Goal: Entertainment & Leisure: Consume media (video, audio)

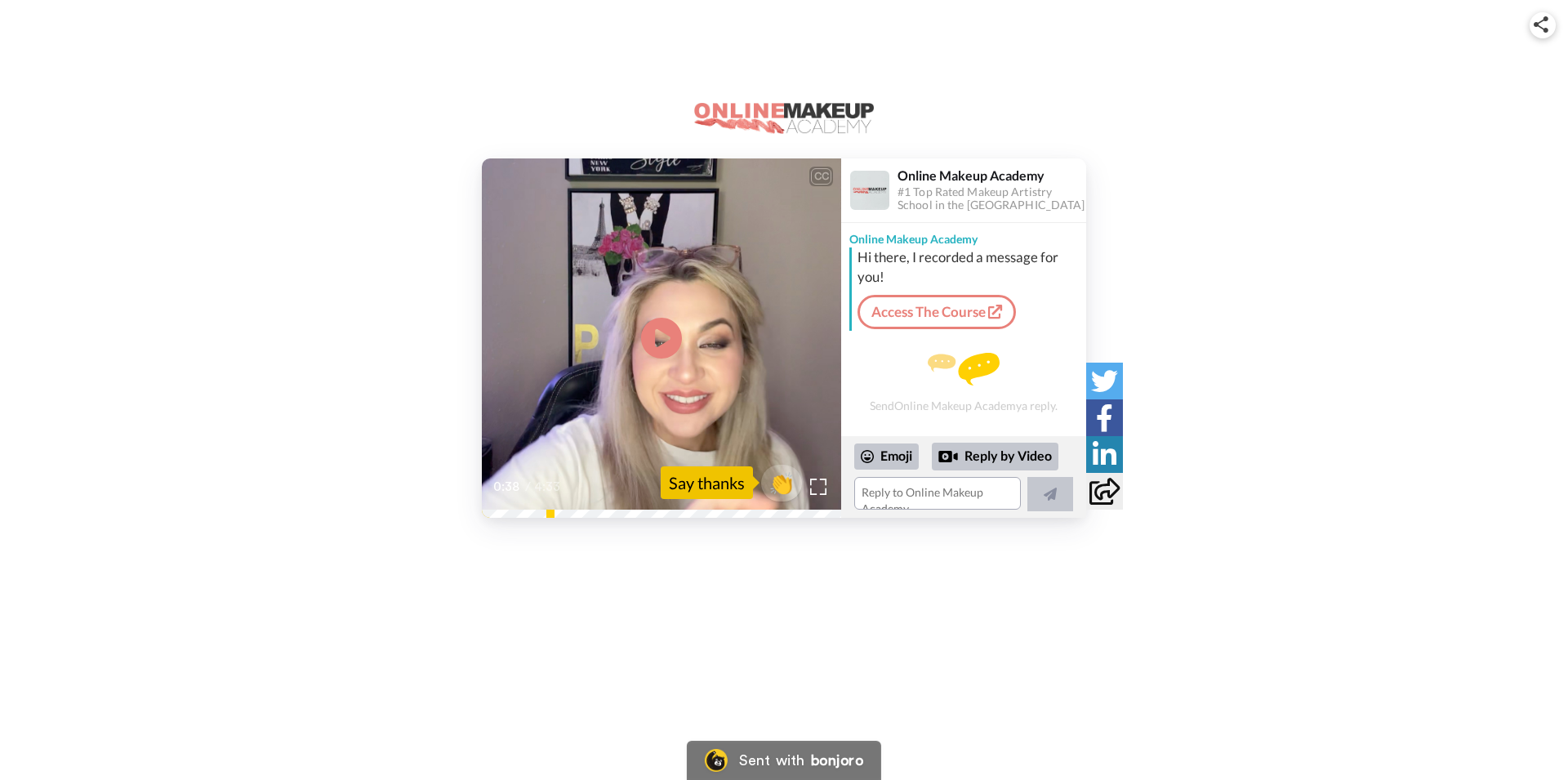
click at [664, 352] on icon at bounding box center [661, 338] width 41 height 41
click at [815, 489] on img at bounding box center [818, 486] width 17 height 17
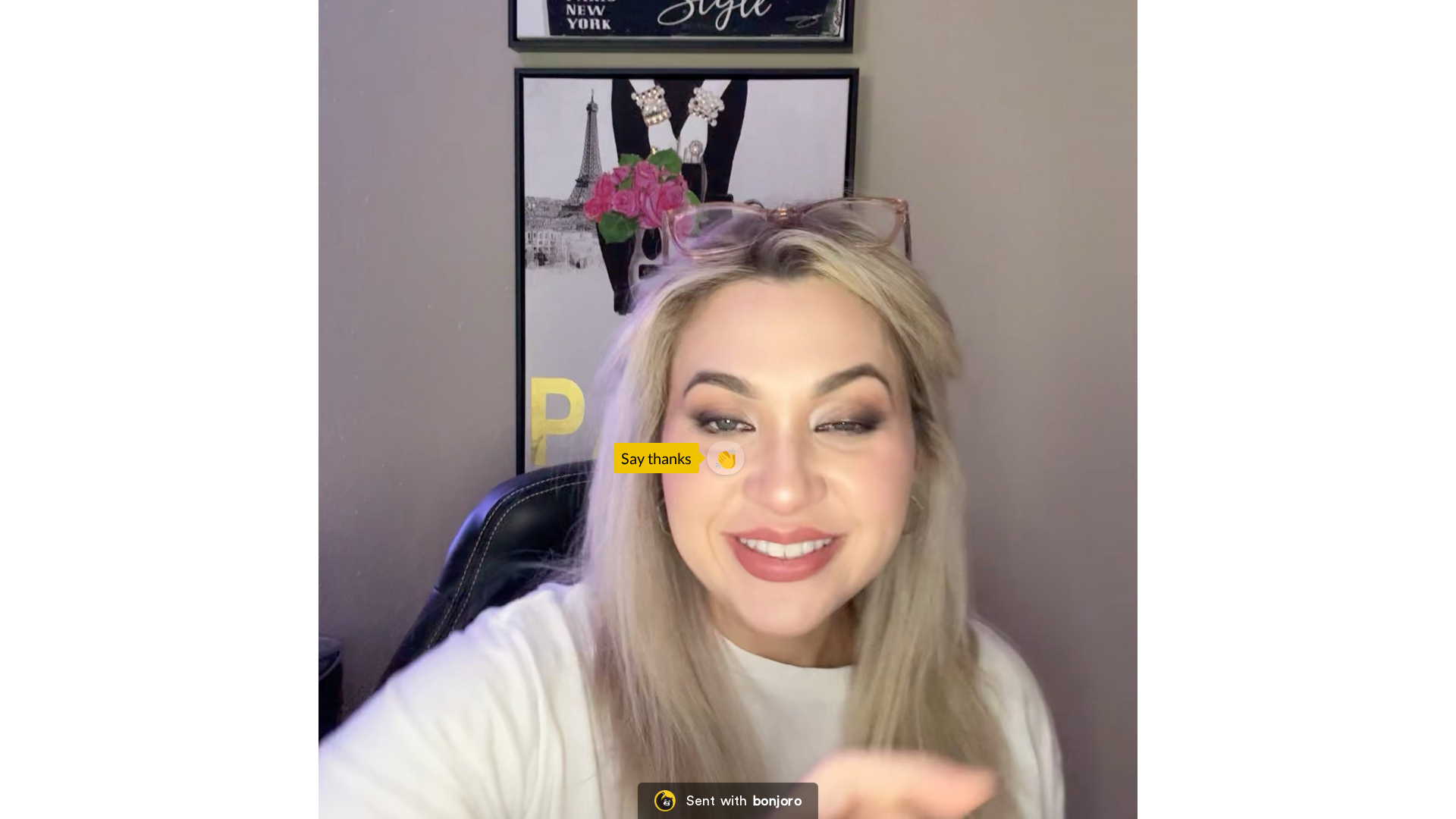
click at [254, 724] on video at bounding box center [728, 409] width 1456 height 819
click at [700, 397] on video at bounding box center [728, 409] width 1456 height 819
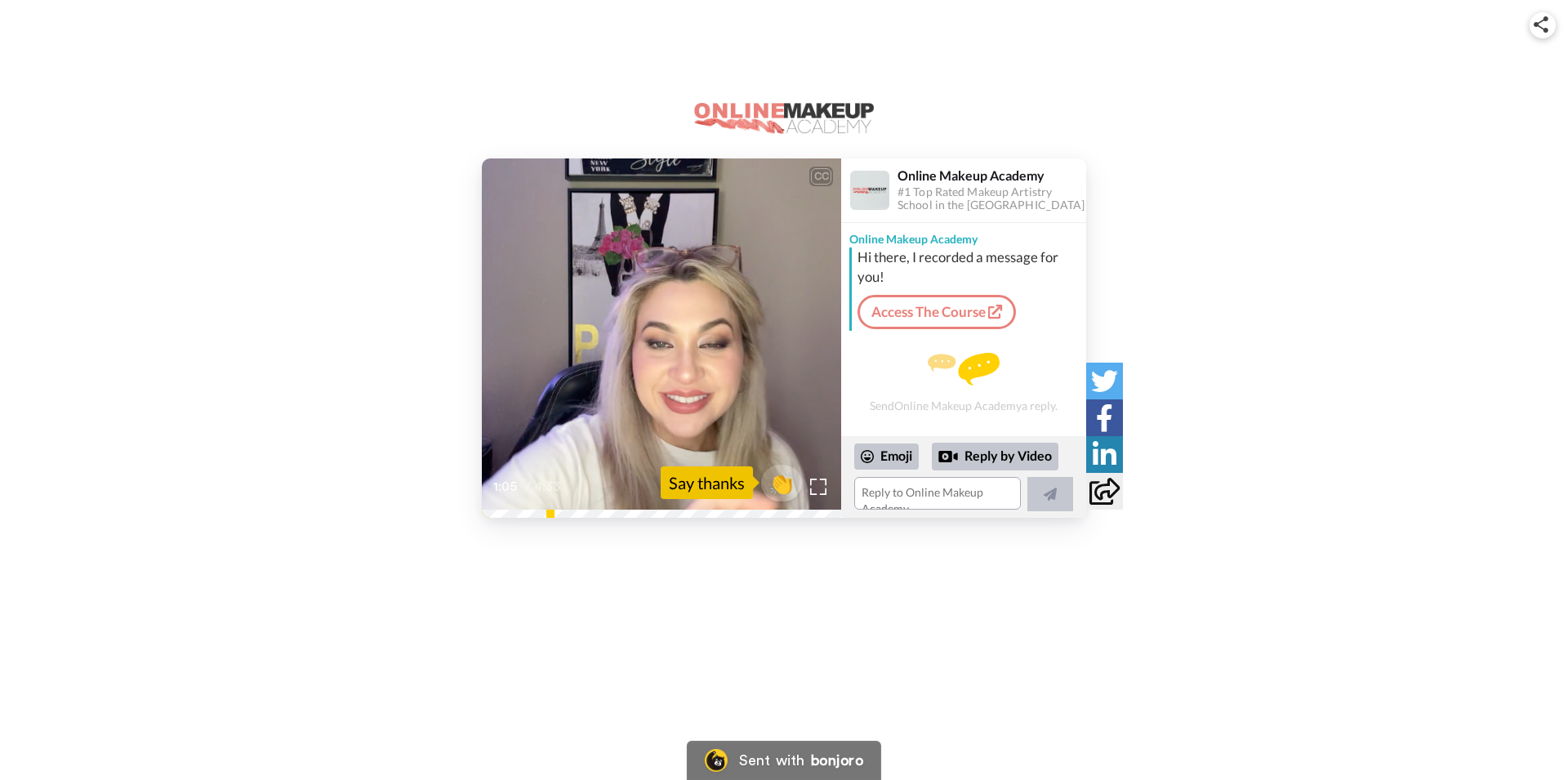
click at [690, 333] on video at bounding box center [661, 337] width 359 height 359
click at [656, 333] on icon "Play/Pause" at bounding box center [661, 339] width 43 height 78
click at [823, 483] on img at bounding box center [818, 486] width 17 height 17
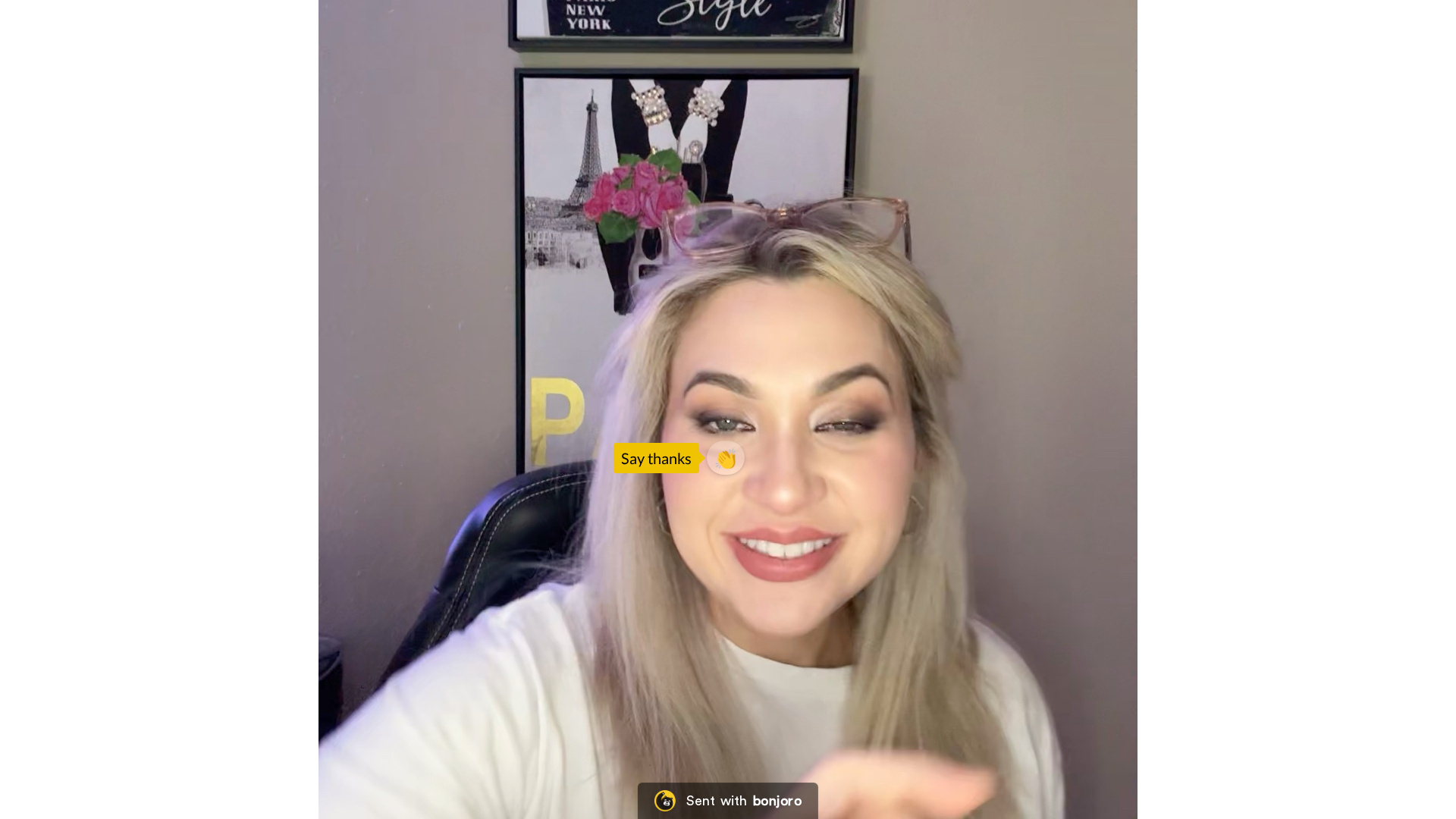
click at [1455, 169] on video at bounding box center [728, 409] width 1456 height 819
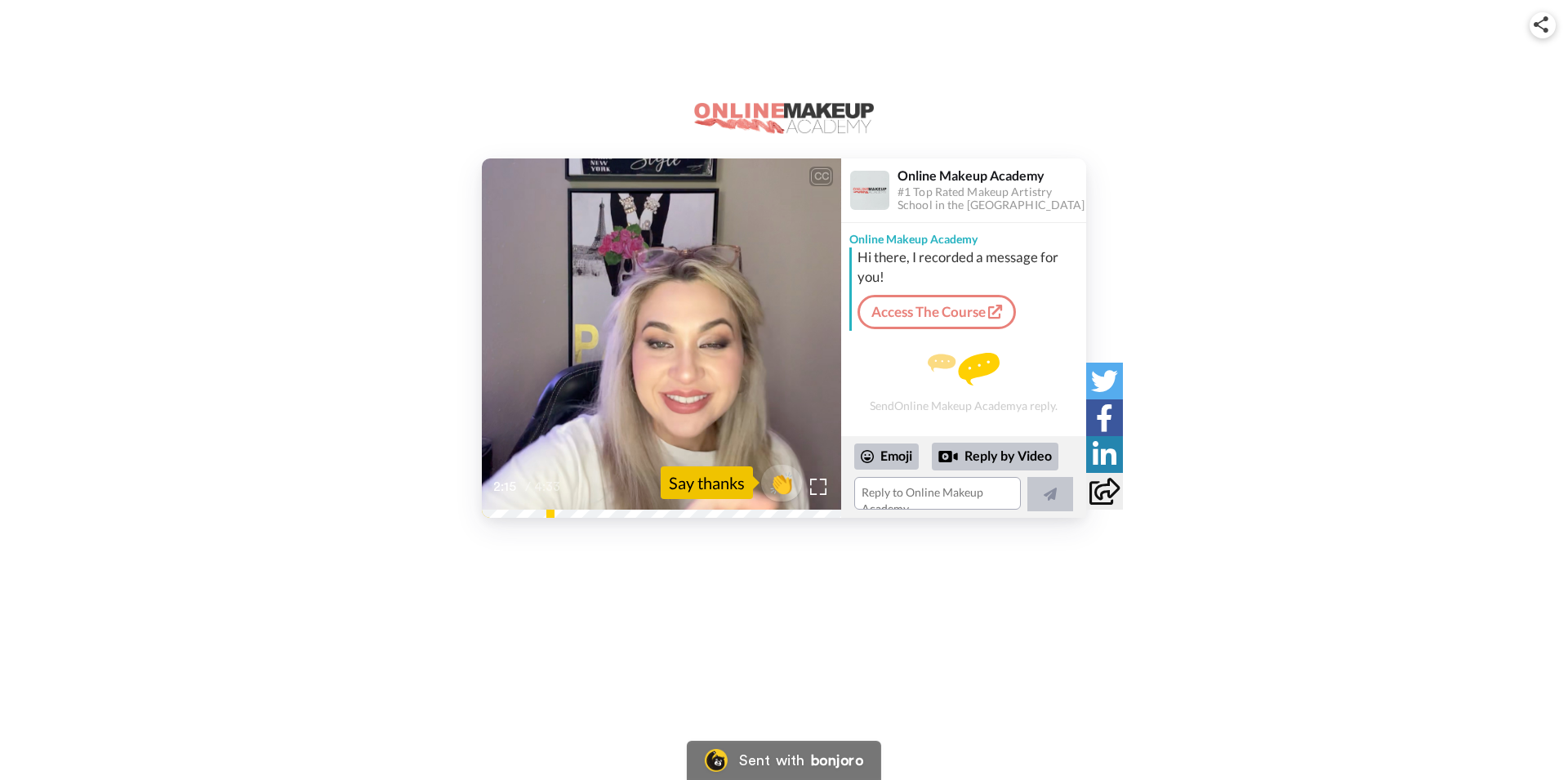
click at [698, 310] on video at bounding box center [661, 337] width 359 height 359
click at [822, 495] on div at bounding box center [818, 486] width 24 height 24
click at [818, 494] on img at bounding box center [818, 486] width 17 height 17
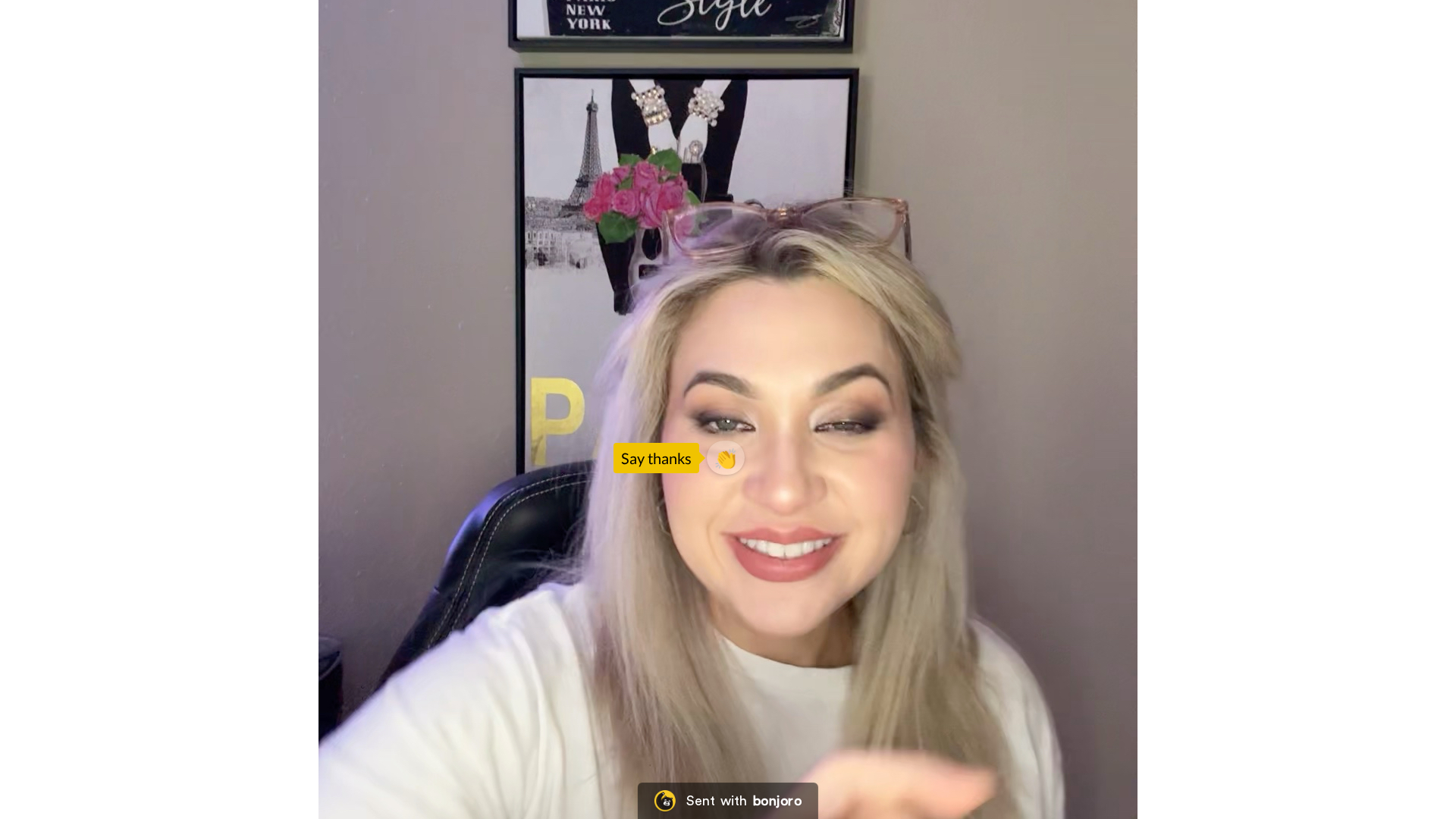
click at [1322, 65] on video at bounding box center [728, 409] width 1456 height 819
click at [708, 392] on video at bounding box center [728, 409] width 1456 height 819
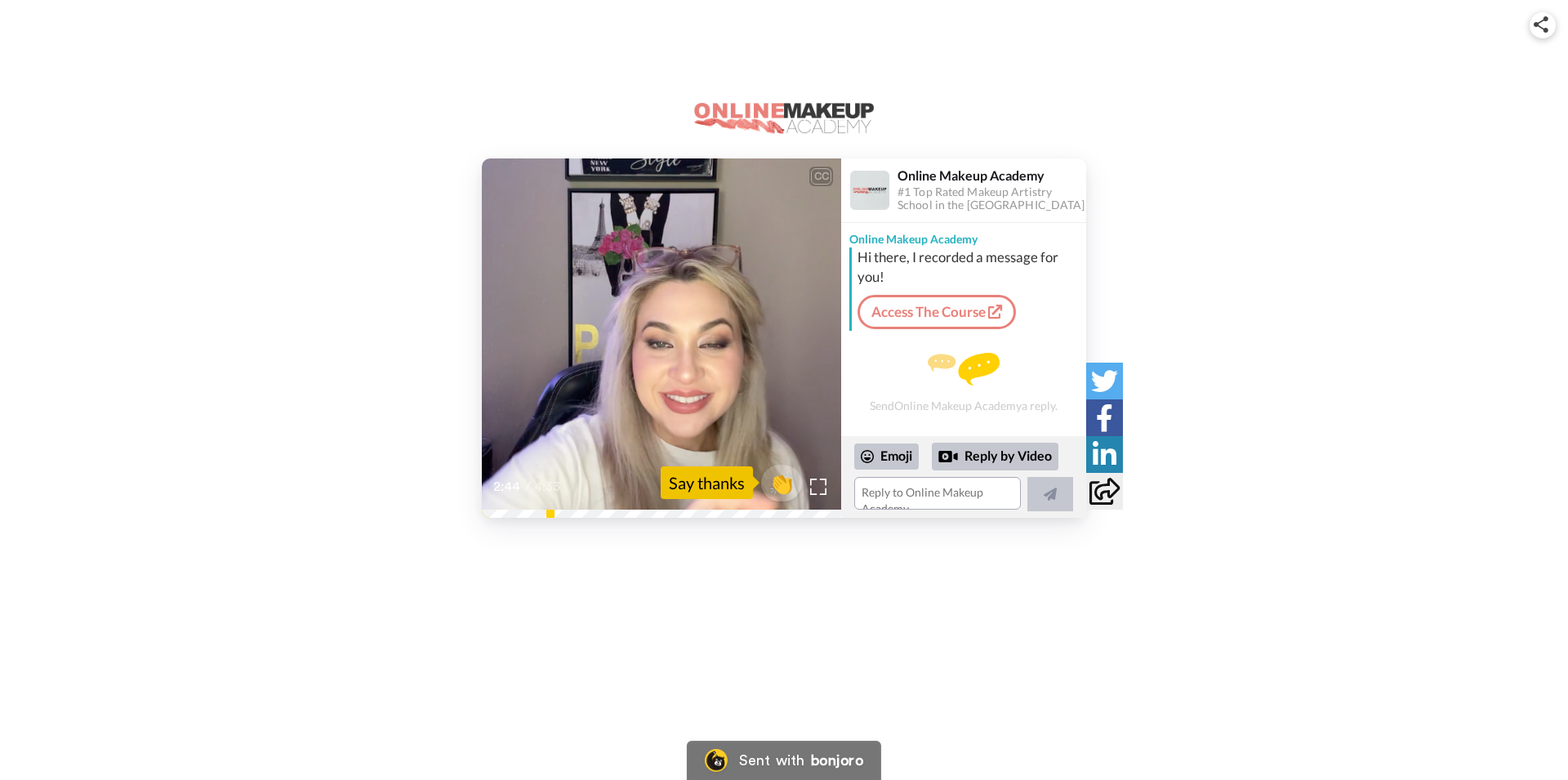
click at [672, 368] on icon "Play/Pause" at bounding box center [661, 339] width 43 height 78
